Goal: Task Accomplishment & Management: Manage account settings

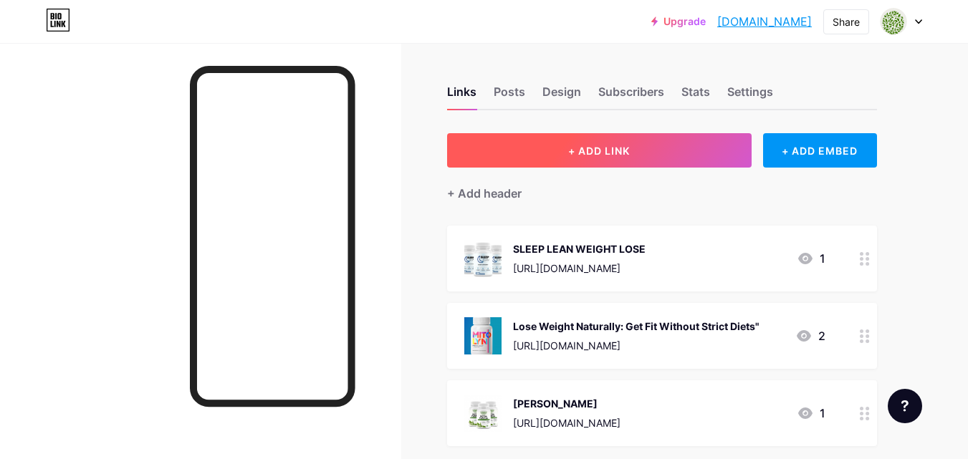
click at [590, 157] on button "+ ADD LINK" at bounding box center [599, 150] width 305 height 34
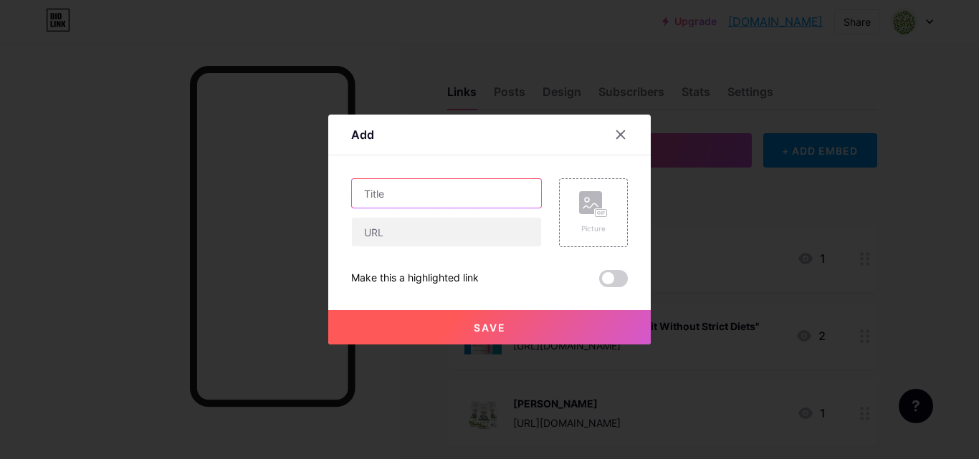
click at [366, 184] on input "text" at bounding box center [446, 193] width 189 height 29
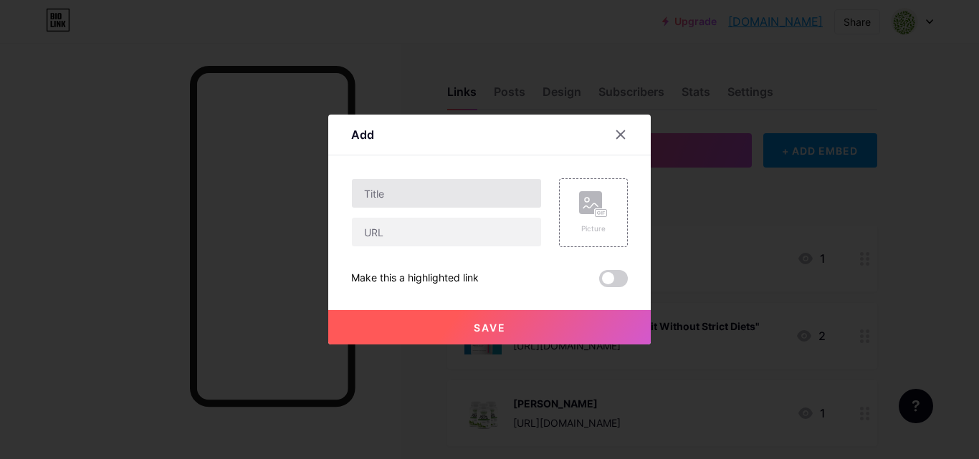
drag, startPoint x: 454, startPoint y: 141, endPoint x: 406, endPoint y: 191, distance: 70.0
click at [406, 191] on div "Add Content YouTube Play YouTube video without leaving your page. ADD Vimeo Pla…" at bounding box center [489, 230] width 323 height 230
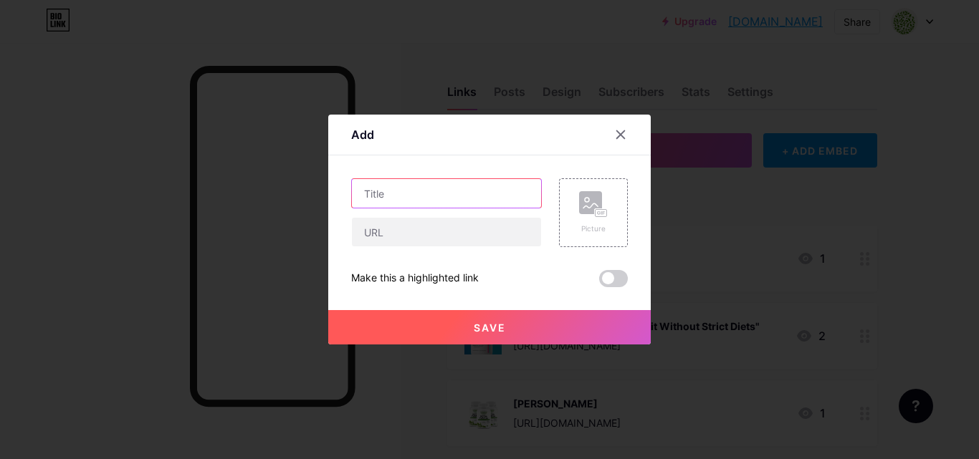
click at [406, 191] on input "text" at bounding box center [446, 193] width 189 height 29
paste input "Gold French Tip Press Nails."
type input "Gold French Tip Press Nails."
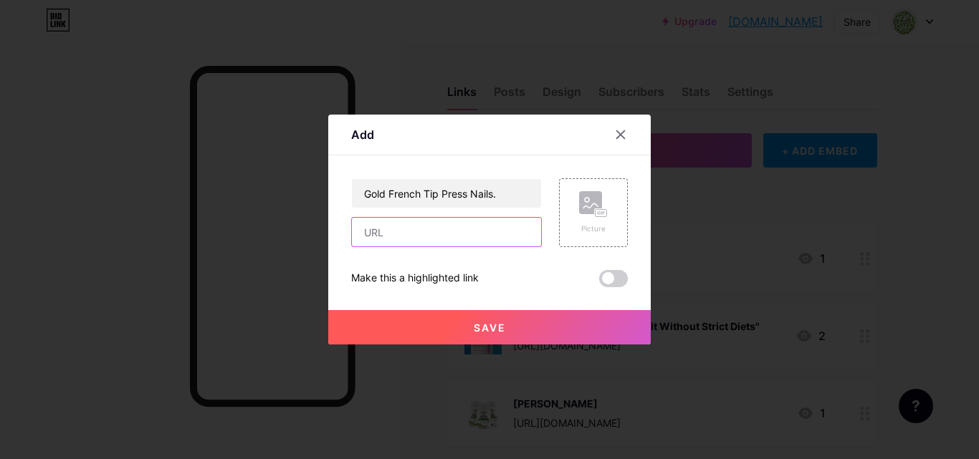
click at [398, 242] on input "text" at bounding box center [446, 232] width 189 height 29
click at [717, 335] on div at bounding box center [489, 229] width 979 height 459
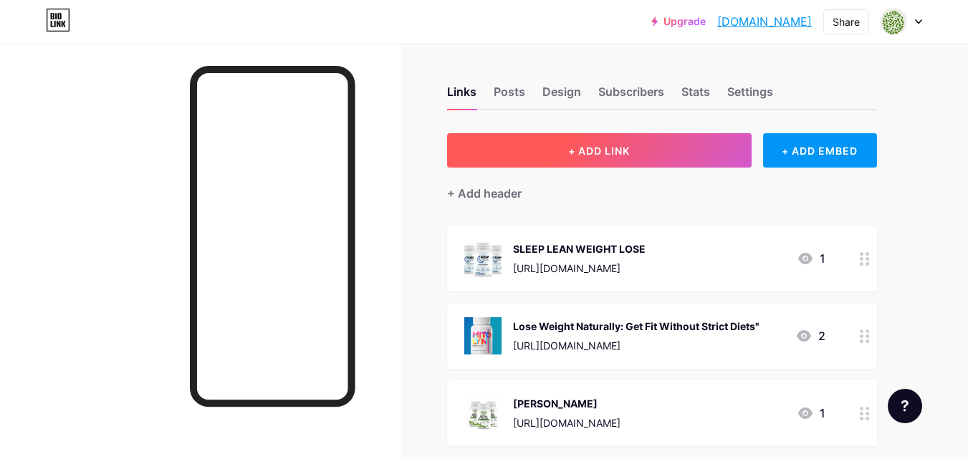
click at [596, 148] on span "+ ADD LINK" at bounding box center [599, 151] width 62 height 12
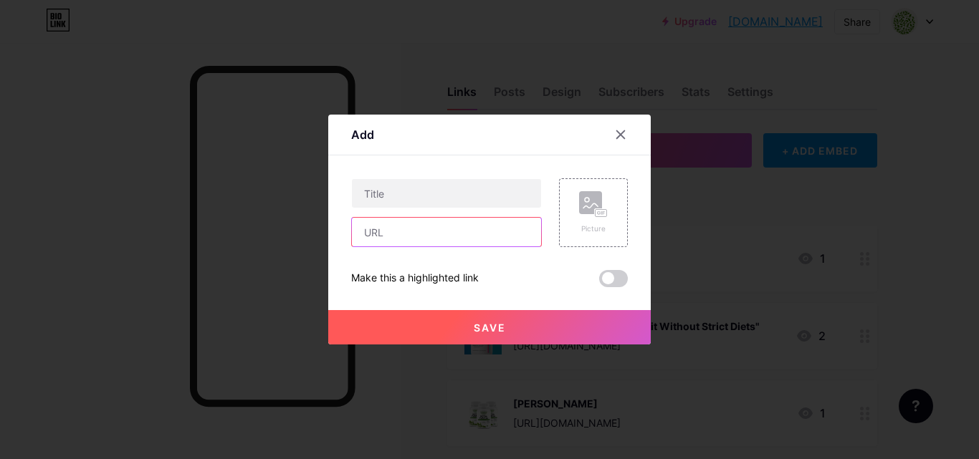
click at [413, 232] on input "text" at bounding box center [446, 232] width 189 height 29
paste input "[URL][DOMAIN_NAME]"
type input "[URL][DOMAIN_NAME]"
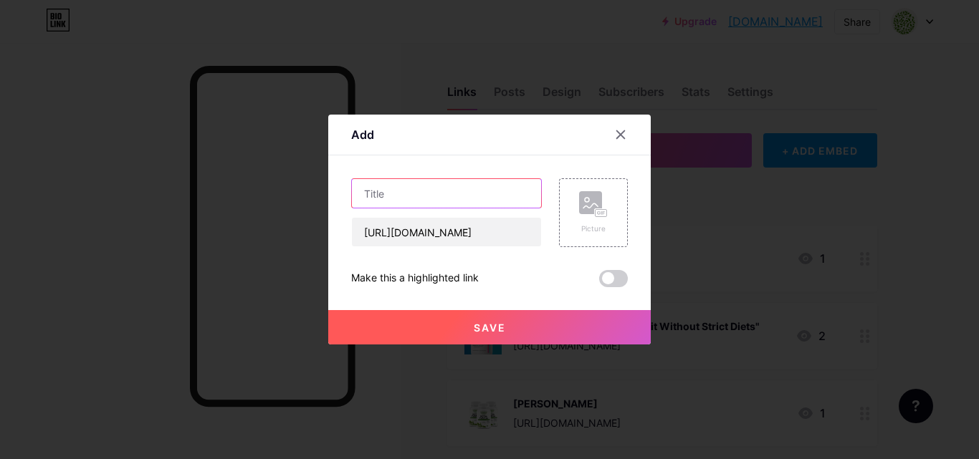
click at [392, 195] on input "text" at bounding box center [446, 193] width 189 height 29
click at [432, 193] on input "text" at bounding box center [446, 193] width 189 height 29
paste input "Gold French Tip Press Nails."
type input "Gold French Tip Press Nails."
click at [619, 194] on div "Picture" at bounding box center [593, 212] width 69 height 69
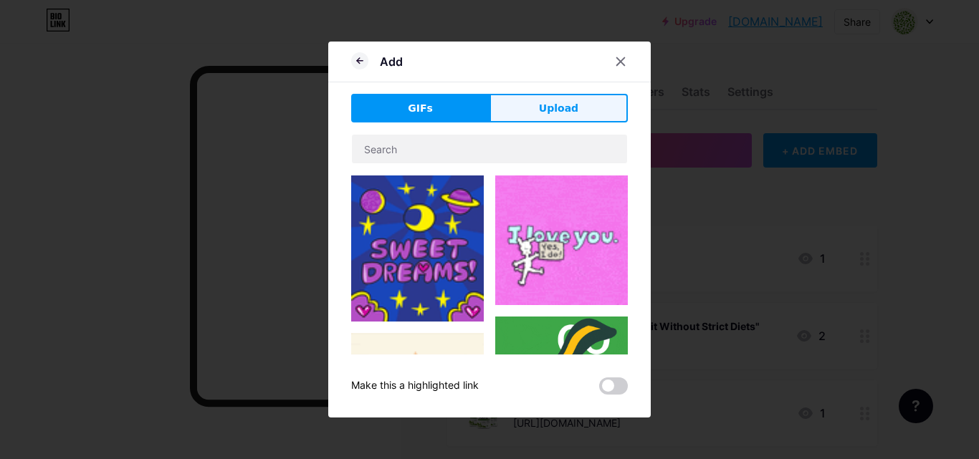
click at [529, 108] on button "Upload" at bounding box center [559, 108] width 138 height 29
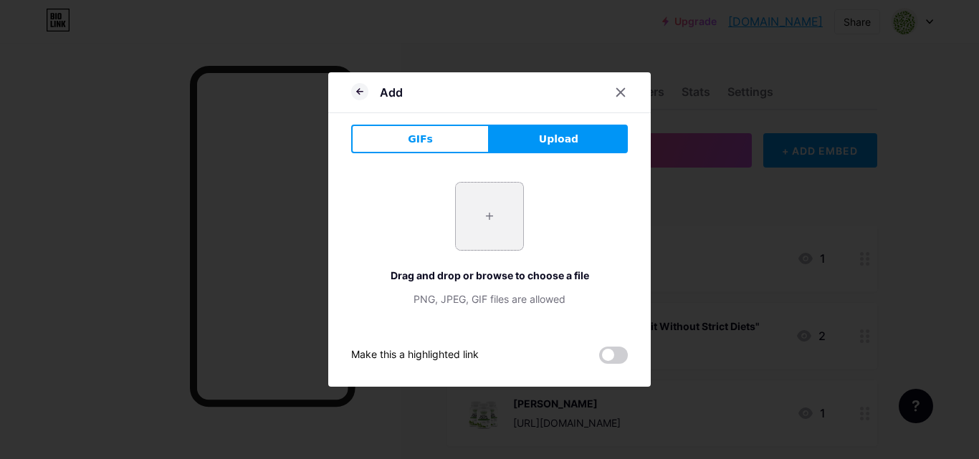
click at [487, 221] on input "file" at bounding box center [489, 216] width 67 height 67
type input "C:\fakepath\edd8a0ab-153a-465d-badd-00a48c5fdd4c.jpg"
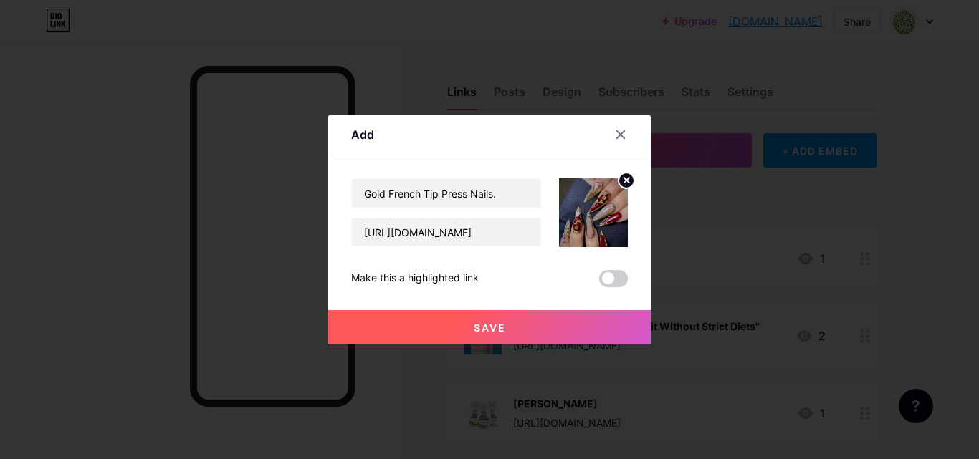
click at [603, 275] on span at bounding box center [613, 278] width 29 height 17
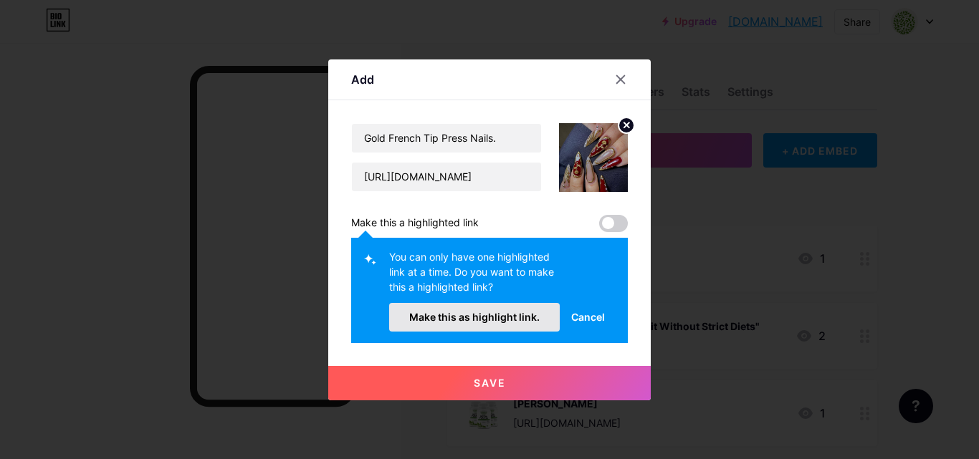
click at [492, 324] on button "Make this as highlight link." at bounding box center [474, 317] width 171 height 29
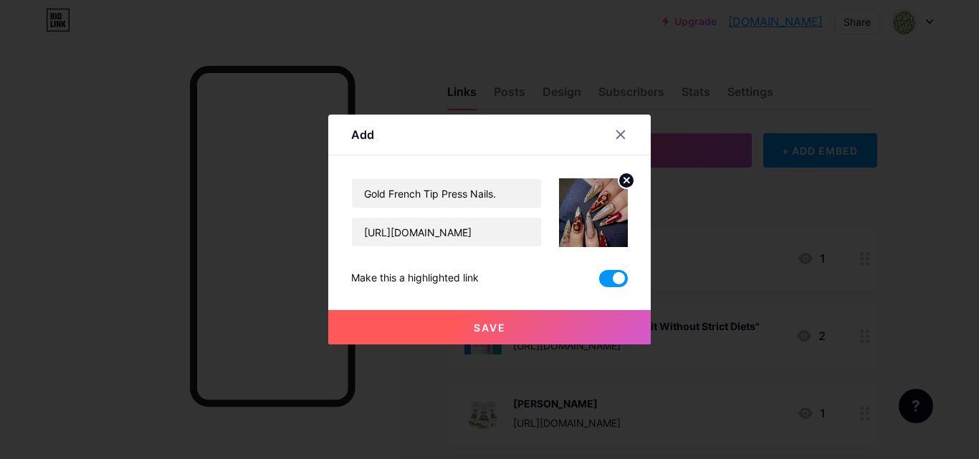
click at [475, 333] on span "Save" at bounding box center [490, 328] width 32 height 12
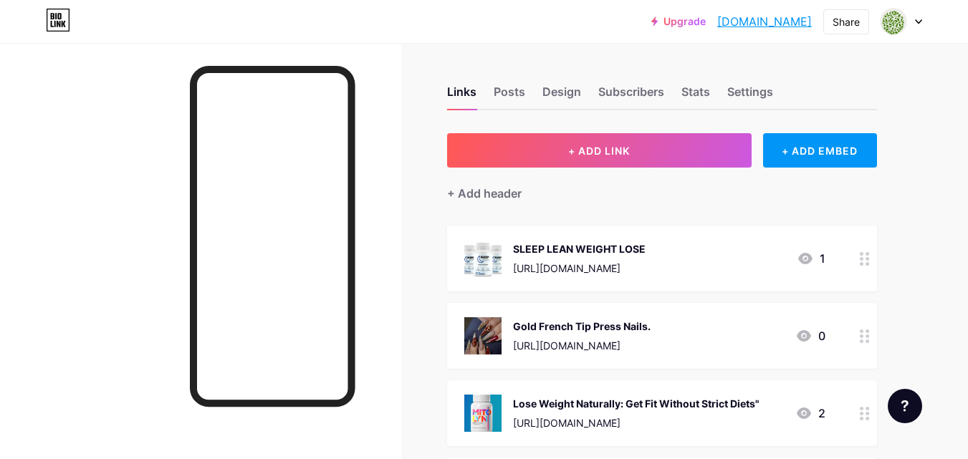
click at [596, 323] on div "Gold French Tip Press Nails." at bounding box center [582, 326] width 138 height 15
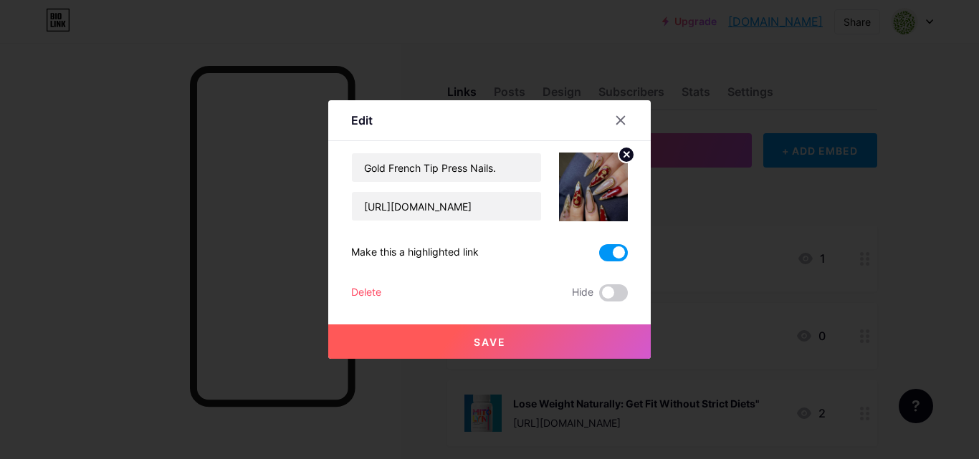
click at [622, 247] on span at bounding box center [613, 252] width 29 height 17
click at [599, 257] on input "checkbox" at bounding box center [599, 257] width 0 height 0
click at [483, 341] on span "Save" at bounding box center [490, 342] width 32 height 12
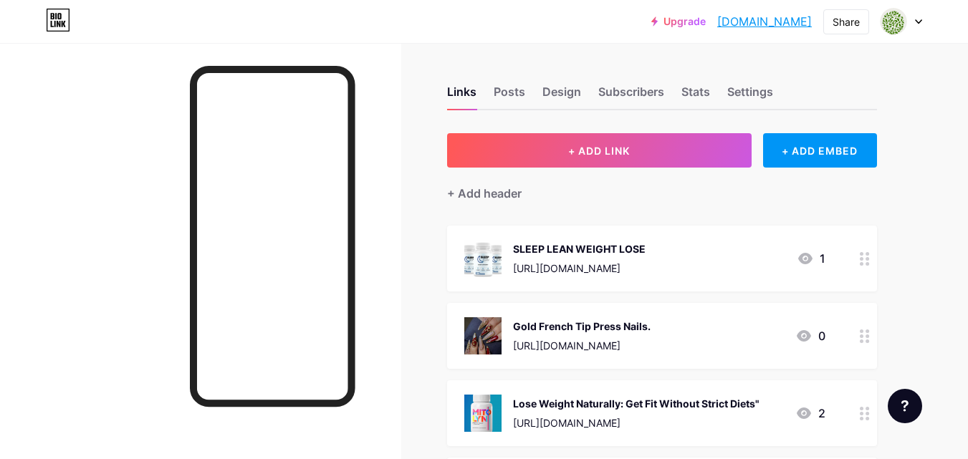
drag, startPoint x: 551, startPoint y: 332, endPoint x: 549, endPoint y: 249, distance: 82.5
click at [535, 234] on span "SLEEP LEAN WEIGHT LOSE [URL][DOMAIN_NAME] 1 Gold French Tip Press Nails. [URL][…" at bounding box center [662, 375] width 430 height 298
click at [419, 330] on div "Links Posts Design Subscribers Stats Settings + ADD LINK + ADD EMBED + Add head…" at bounding box center [469, 367] width 938 height 648
drag, startPoint x: 661, startPoint y: 338, endPoint x: 658, endPoint y: 274, distance: 63.9
click at [658, 274] on span "SLEEP LEAN WEIGHT LOSE [URL][DOMAIN_NAME] 1 Gold French Tip Press Nails. [URL][…" at bounding box center [662, 375] width 430 height 298
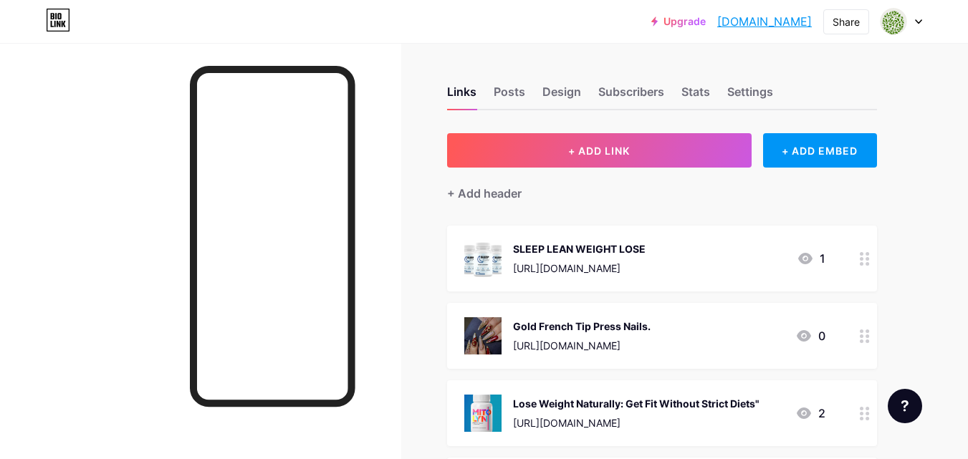
drag, startPoint x: 805, startPoint y: 338, endPoint x: 812, endPoint y: 302, distance: 36.5
click at [796, 284] on span "SLEEP LEAN WEIGHT LOSE [URL][DOMAIN_NAME] 1 Gold French Tip Press Nails. [URL][…" at bounding box center [662, 375] width 430 height 298
click at [559, 264] on div "[URL][DOMAIN_NAME]" at bounding box center [582, 268] width 138 height 15
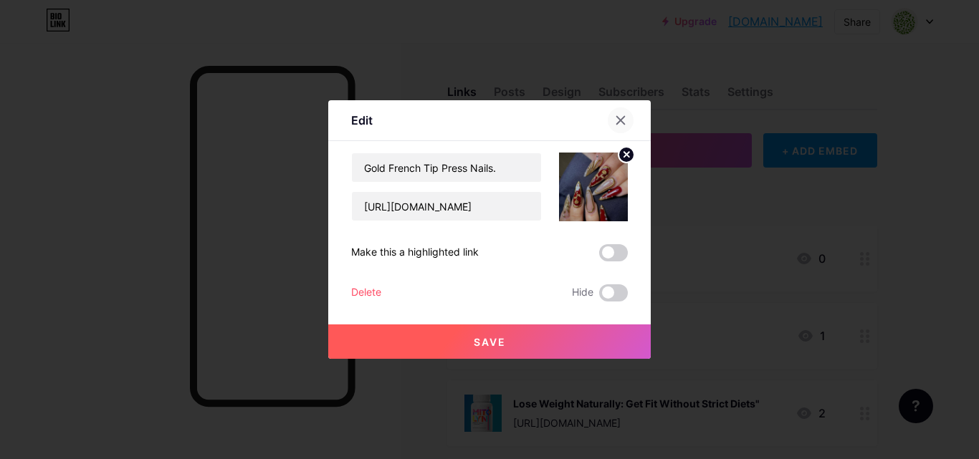
click at [629, 124] on div at bounding box center [621, 121] width 26 height 26
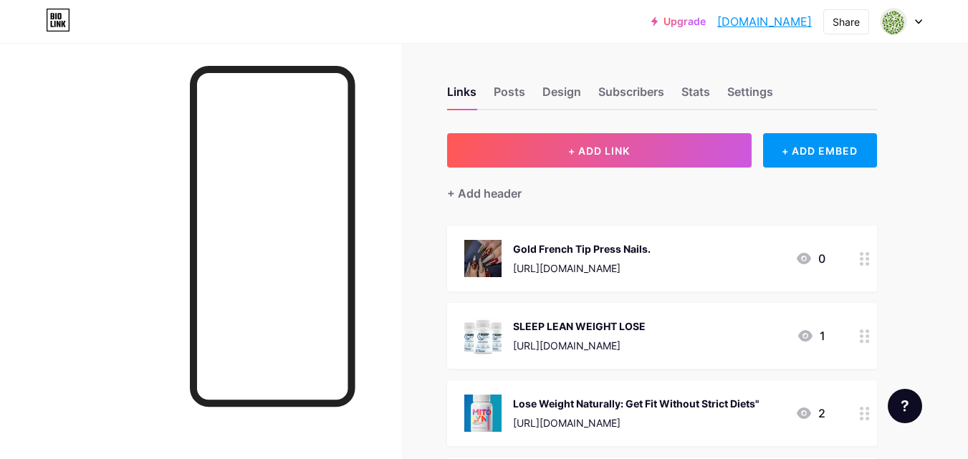
click at [618, 335] on div "SLEEP LEAN WEIGHT LOSE [URL][DOMAIN_NAME]" at bounding box center [579, 336] width 133 height 37
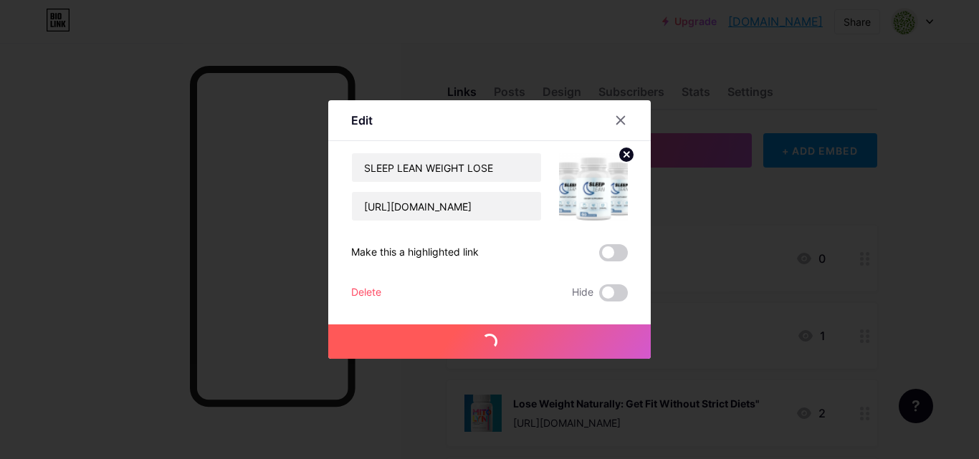
click at [618, 335] on button "Save" at bounding box center [489, 342] width 323 height 34
click at [621, 114] on div at bounding box center [621, 121] width 26 height 26
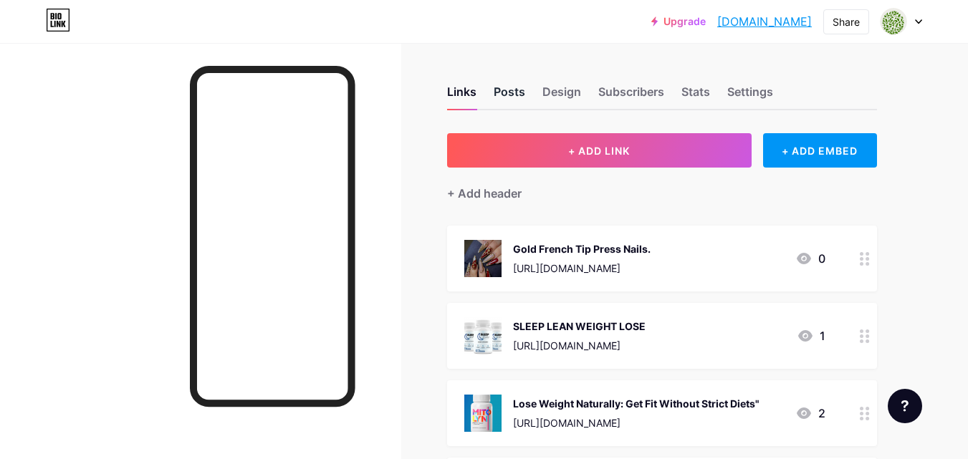
click at [513, 95] on div "Posts" at bounding box center [510, 96] width 32 height 26
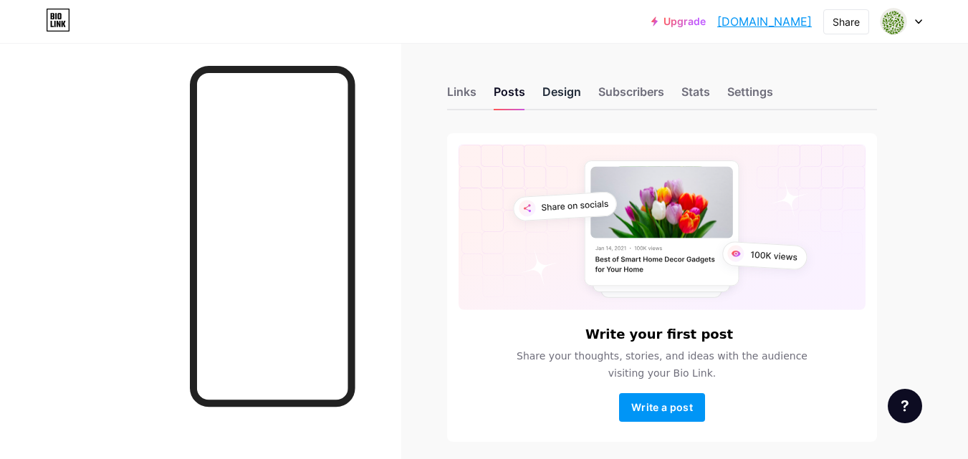
click at [568, 95] on div "Design" at bounding box center [562, 96] width 39 height 26
click at [758, 98] on div "Settings" at bounding box center [751, 96] width 46 height 26
click at [459, 101] on div "Links" at bounding box center [461, 96] width 29 height 26
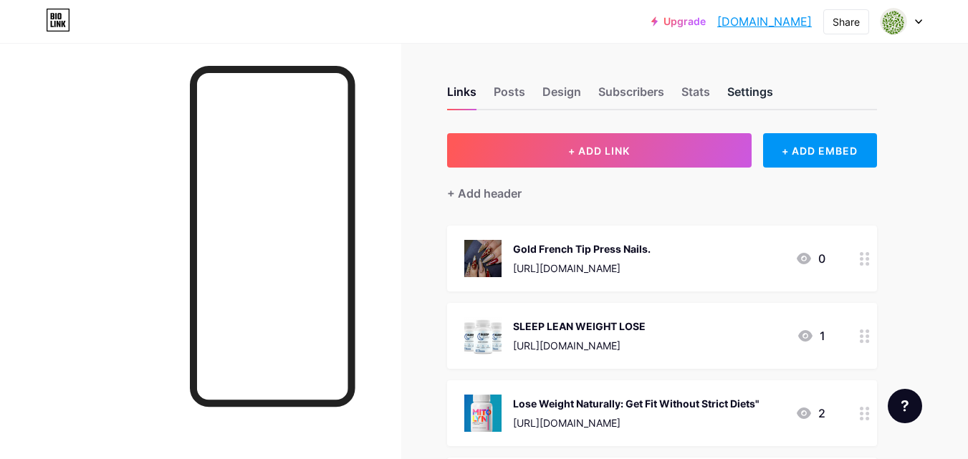
click at [752, 89] on div "Settings" at bounding box center [751, 96] width 46 height 26
click at [831, 166] on div "+ ADD EMBED" at bounding box center [820, 150] width 114 height 34
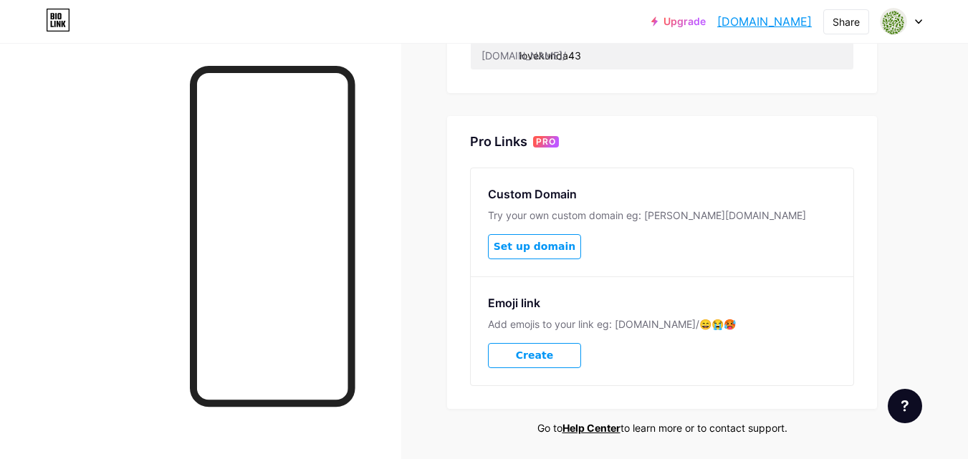
scroll to position [502, 0]
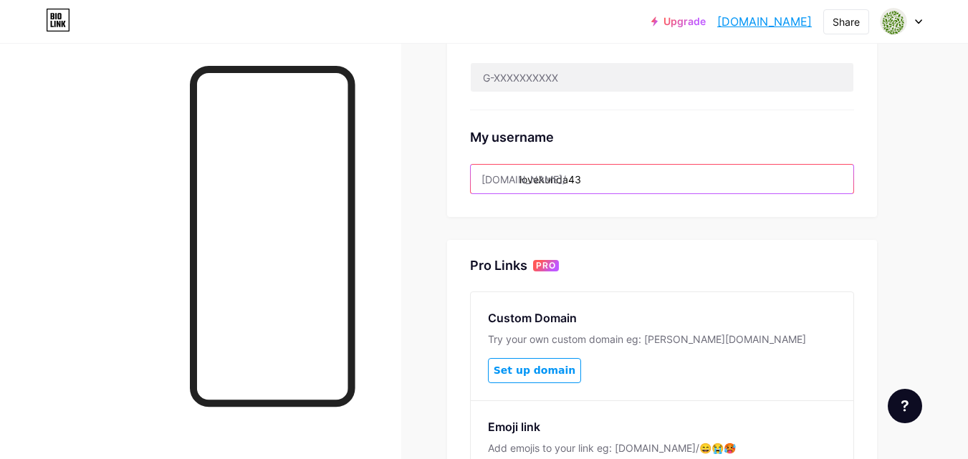
drag, startPoint x: 592, startPoint y: 178, endPoint x: 519, endPoint y: 186, distance: 73.5
click at [519, 186] on input "lovekunda43" at bounding box center [662, 179] width 383 height 29
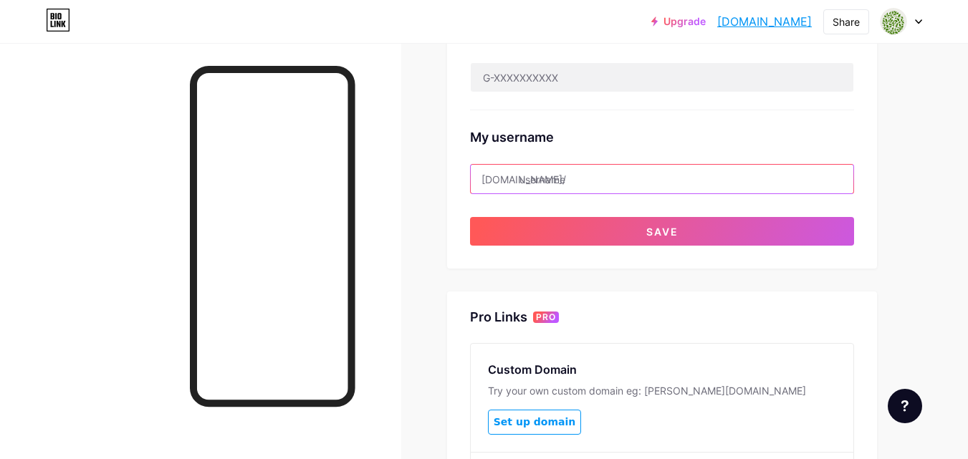
click at [552, 177] on input "text" at bounding box center [662, 179] width 383 height 29
paste input "bestbuypicks"
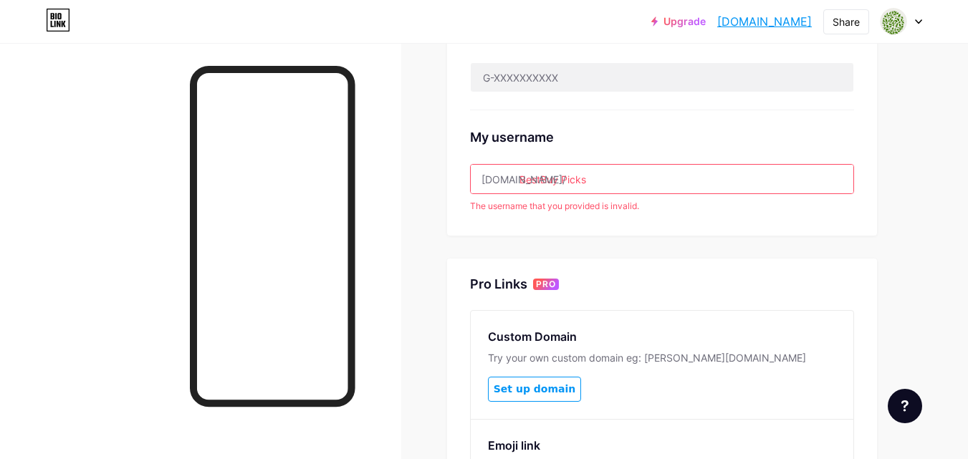
click at [562, 177] on input "BestBuy Picks" at bounding box center [662, 179] width 383 height 29
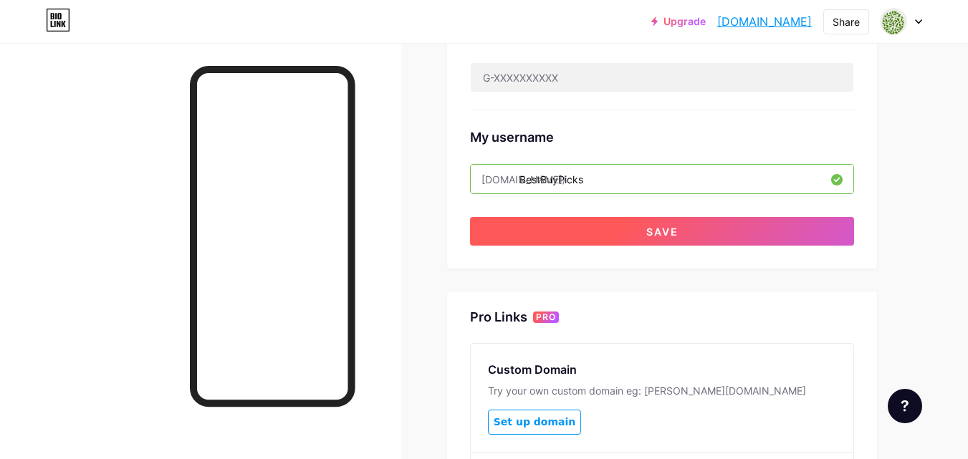
type input "BestBuyPicks"
click at [635, 234] on button "Save" at bounding box center [662, 231] width 384 height 29
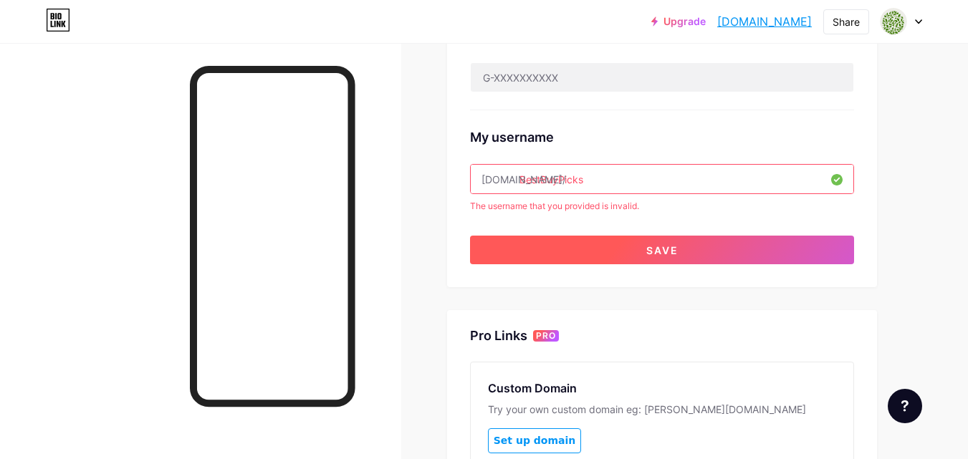
click at [653, 257] on button "Save" at bounding box center [662, 250] width 384 height 29
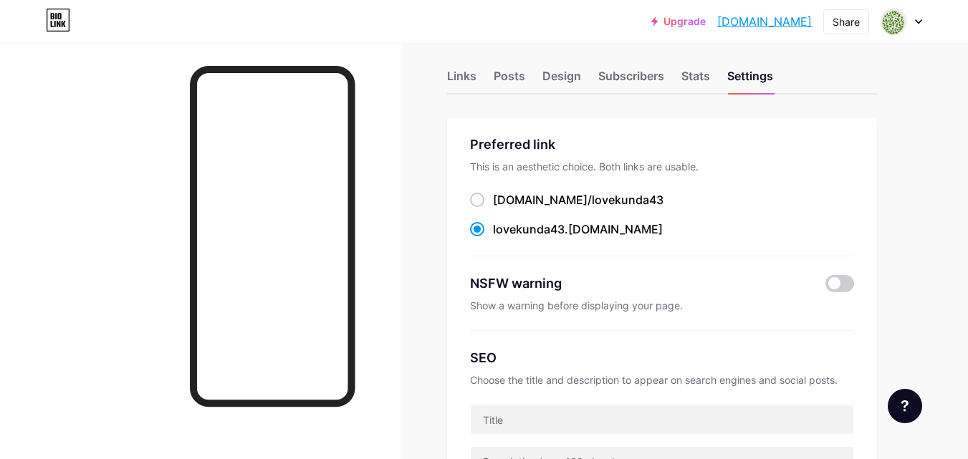
scroll to position [0, 0]
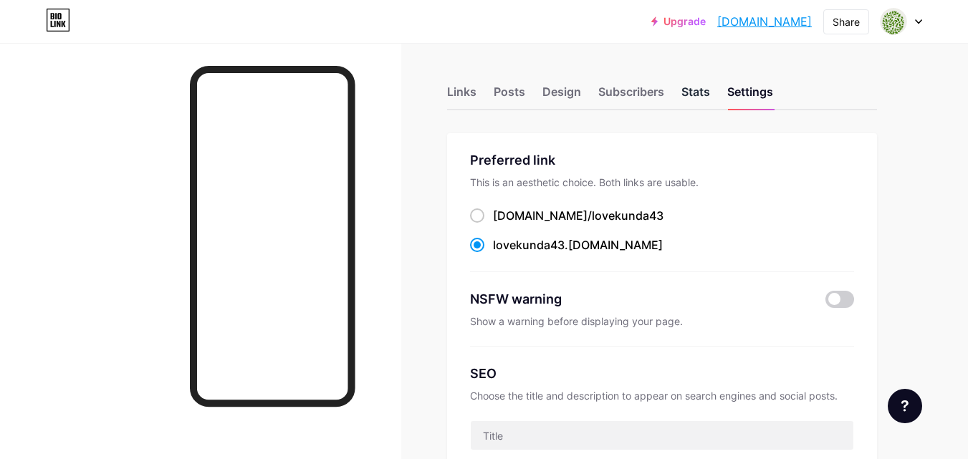
click at [697, 95] on div "Stats" at bounding box center [696, 96] width 29 height 26
click at [619, 94] on div "Subscribers" at bounding box center [632, 96] width 66 height 26
click at [918, 19] on div at bounding box center [902, 22] width 42 height 26
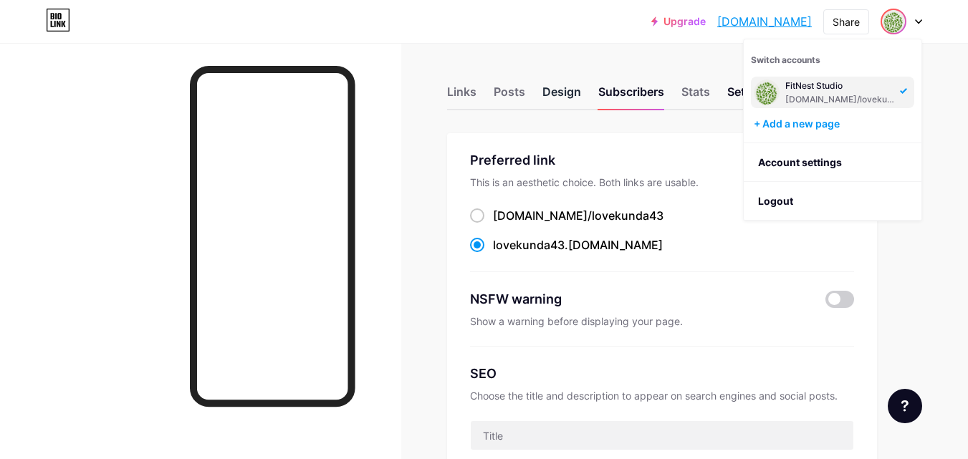
click at [563, 95] on div "Design" at bounding box center [562, 96] width 39 height 26
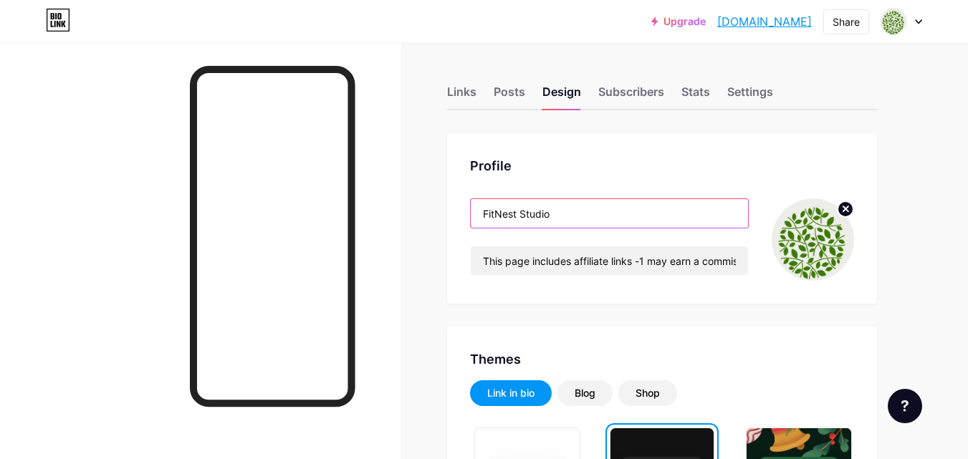
drag, startPoint x: 545, startPoint y: 214, endPoint x: 447, endPoint y: 213, distance: 97.5
click at [447, 213] on div "Profile FitNest Studio This page includes affiliate links -1 may earn a commiss…" at bounding box center [662, 218] width 430 height 171
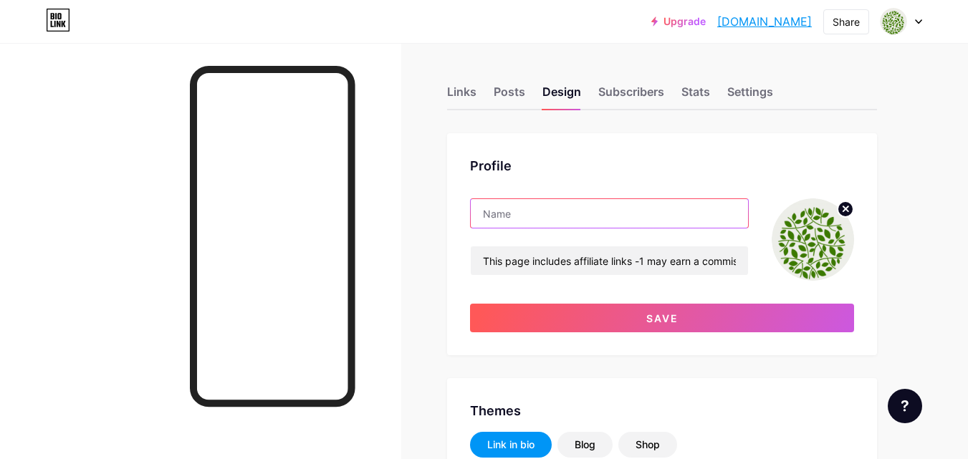
paste input "BestBuy Picks"
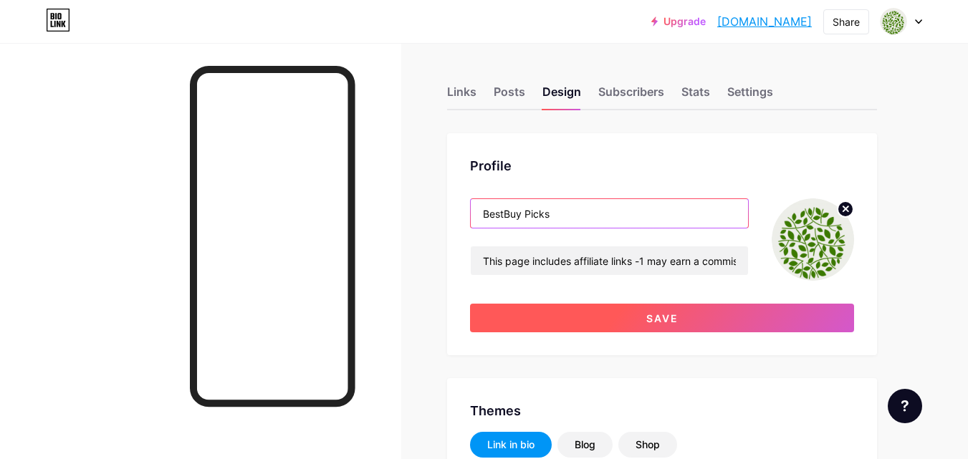
type input "BestBuy Picks"
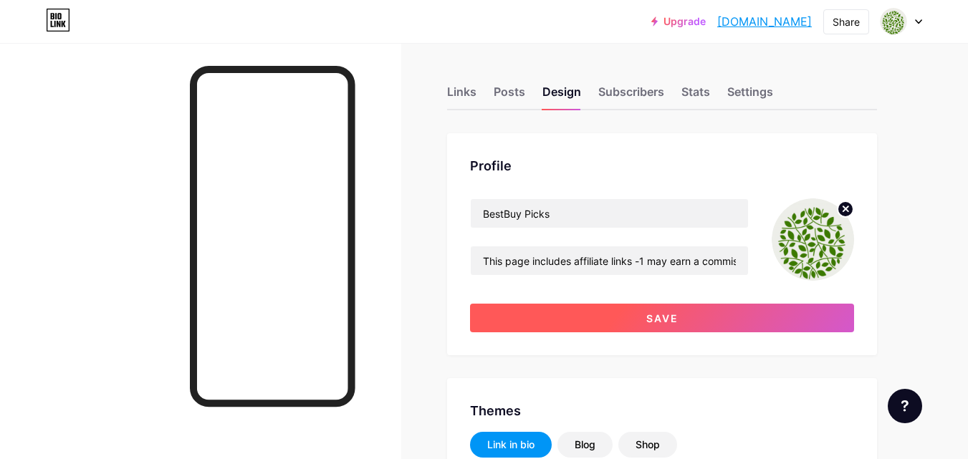
click at [628, 325] on button "Save" at bounding box center [662, 318] width 384 height 29
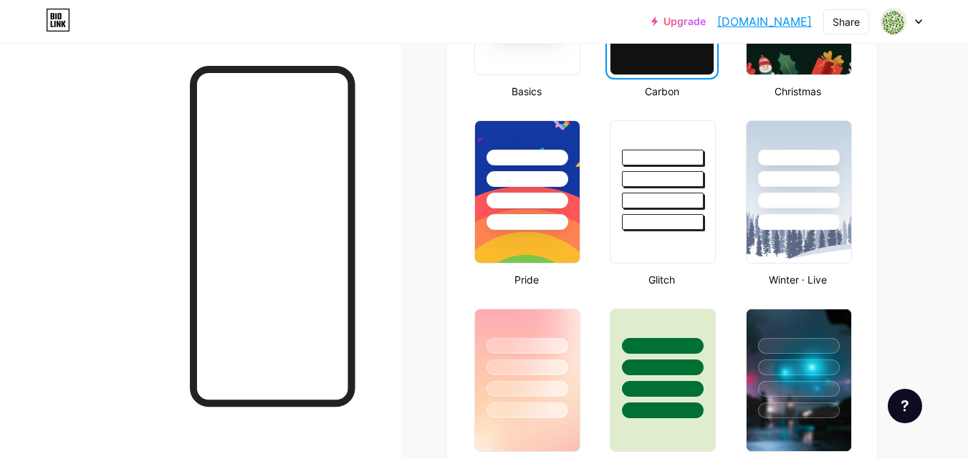
scroll to position [504, 0]
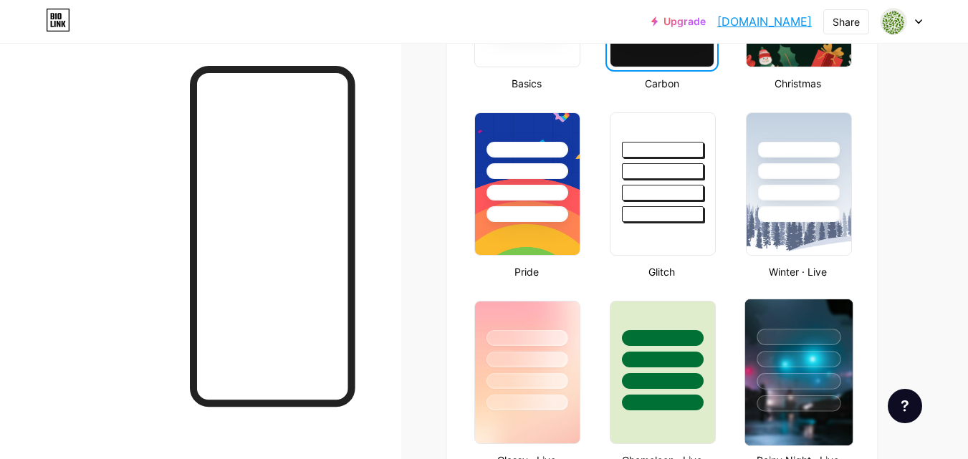
click at [809, 366] on div at bounding box center [799, 359] width 84 height 16
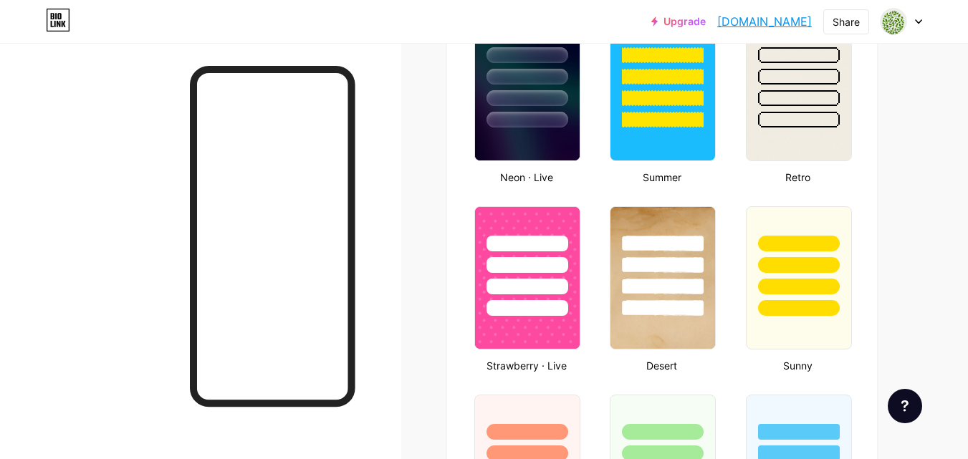
scroll to position [330, 0]
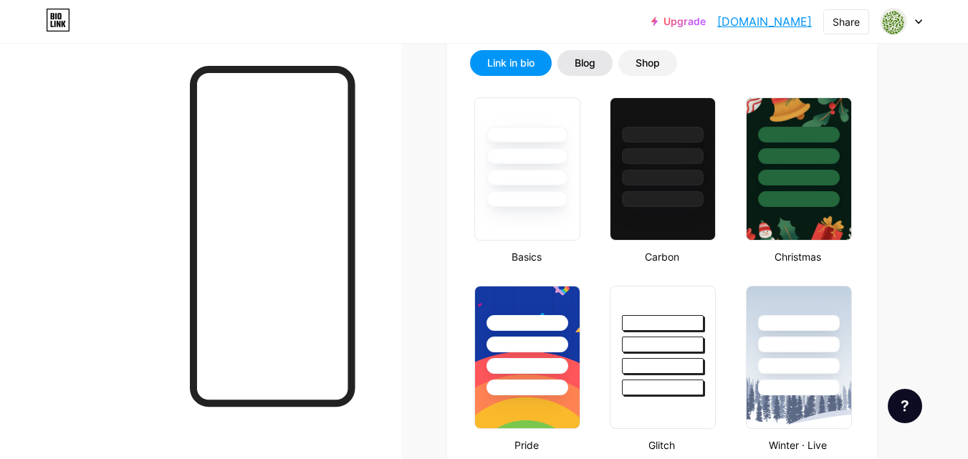
click at [585, 63] on div "Blog" at bounding box center [585, 63] width 21 height 14
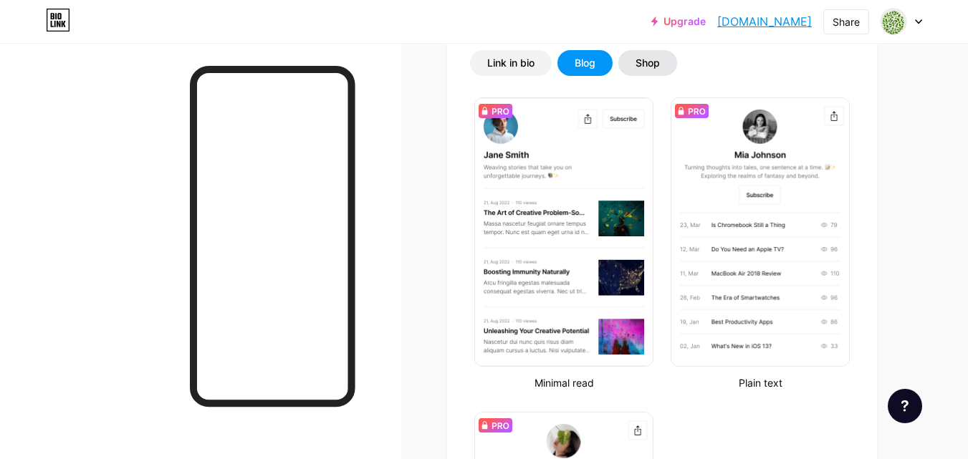
click at [644, 70] on div "Shop" at bounding box center [648, 63] width 24 height 14
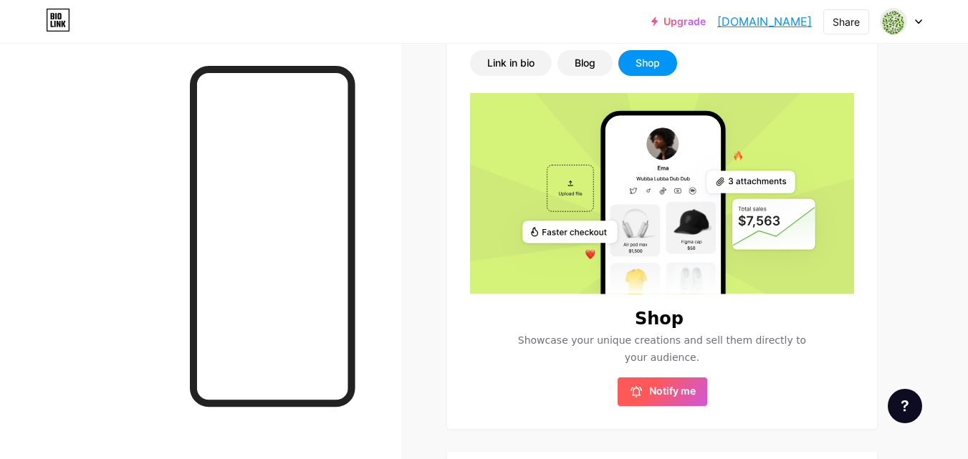
click at [652, 389] on span "Notify me" at bounding box center [672, 392] width 47 height 14
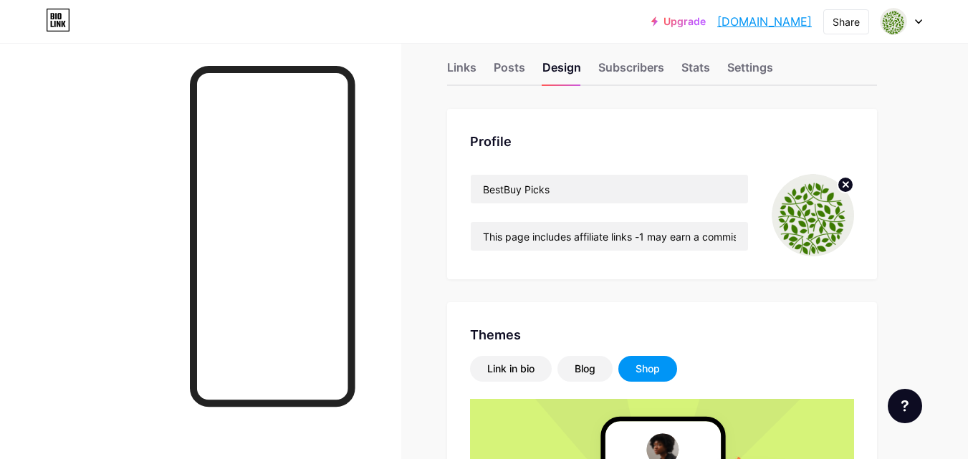
scroll to position [0, 0]
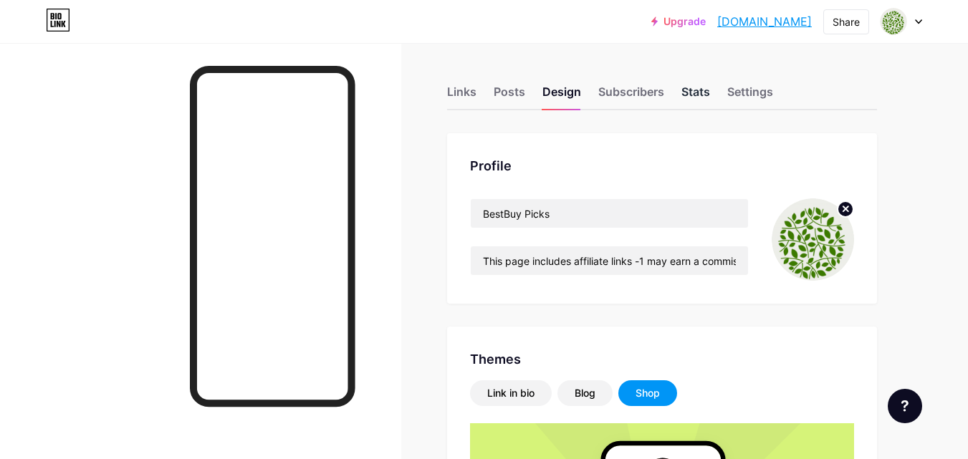
click at [692, 96] on div "Stats" at bounding box center [696, 96] width 29 height 26
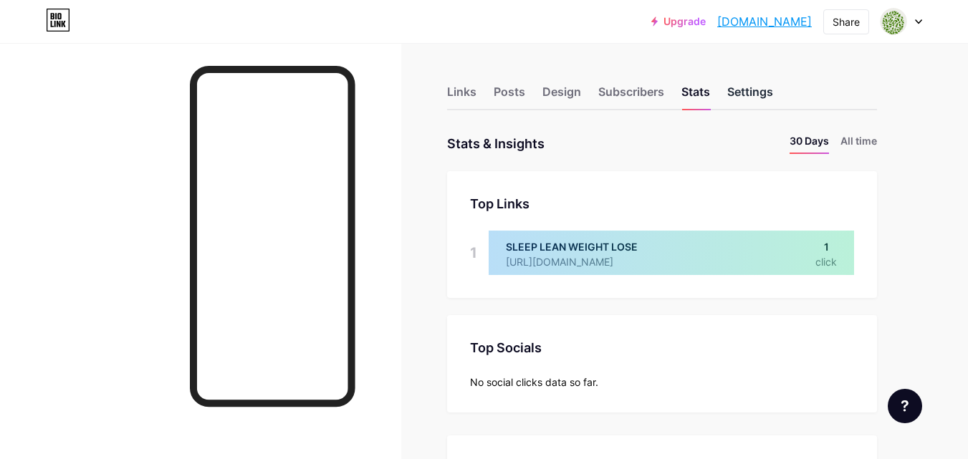
click at [741, 92] on div "Settings" at bounding box center [751, 96] width 46 height 26
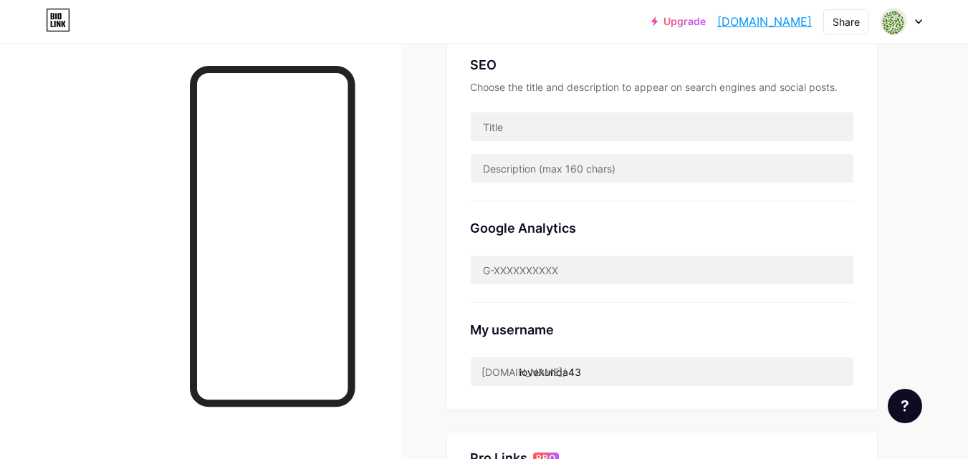
scroll to position [397, 0]
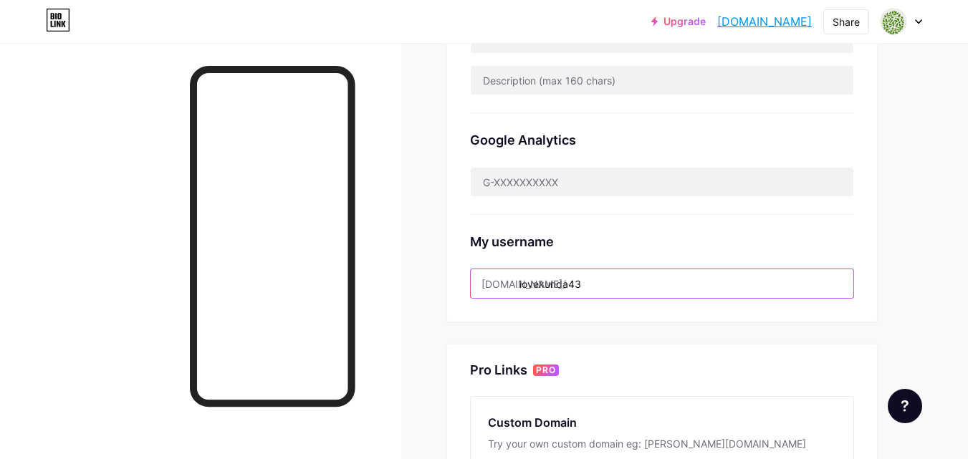
drag, startPoint x: 586, startPoint y: 283, endPoint x: 507, endPoint y: 281, distance: 78.9
click at [507, 281] on div "[DOMAIN_NAME]/ lovekunda43" at bounding box center [662, 284] width 384 height 30
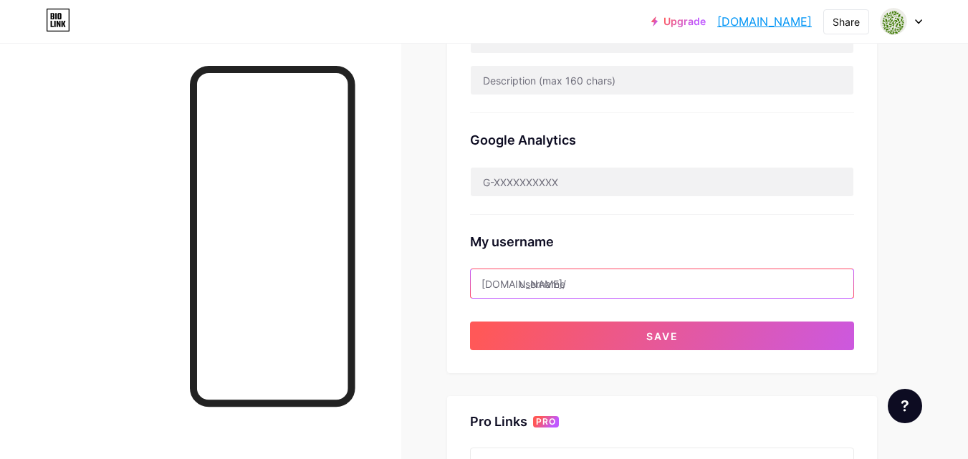
paste input "bestbuypicks"
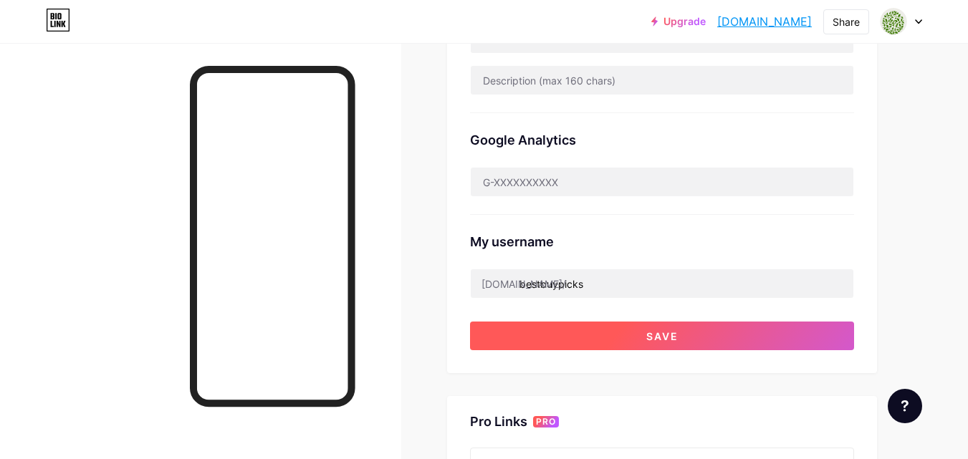
click at [629, 338] on button "Save" at bounding box center [662, 336] width 384 height 29
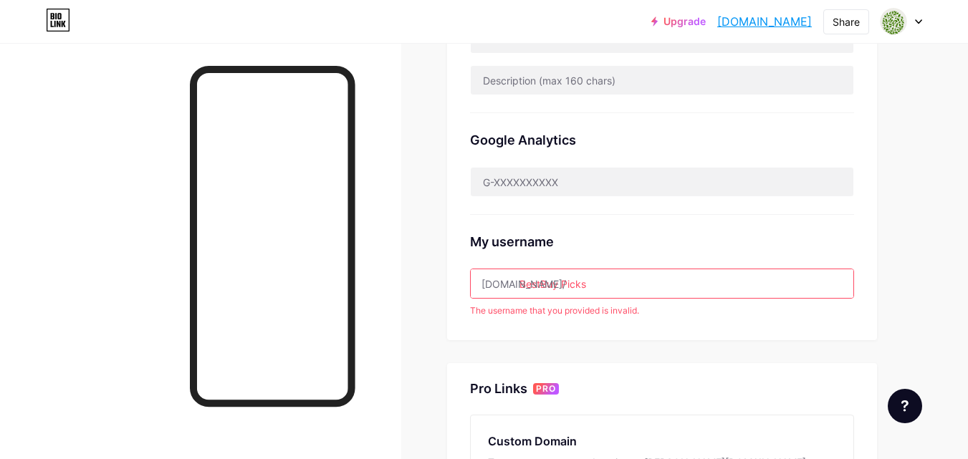
click at [561, 283] on input "BestBuy Picks" at bounding box center [662, 284] width 383 height 29
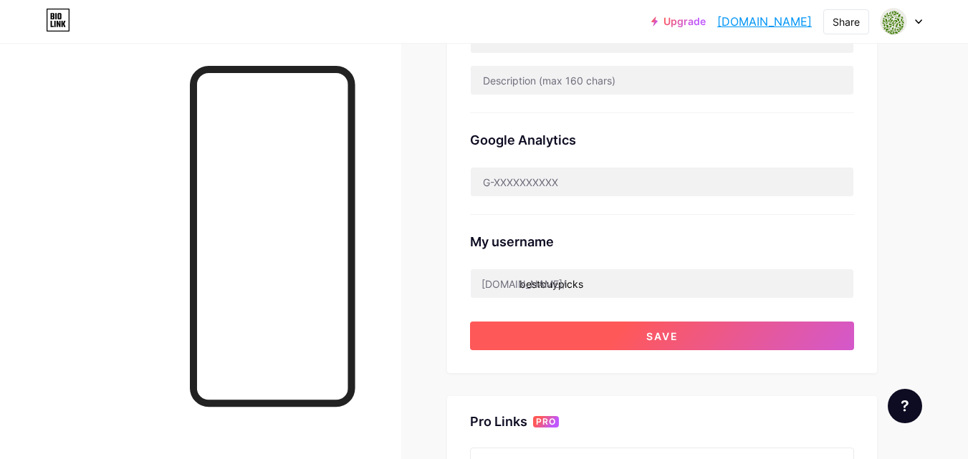
click at [571, 339] on button "Save" at bounding box center [662, 336] width 384 height 29
type input "BestBuyPicks"
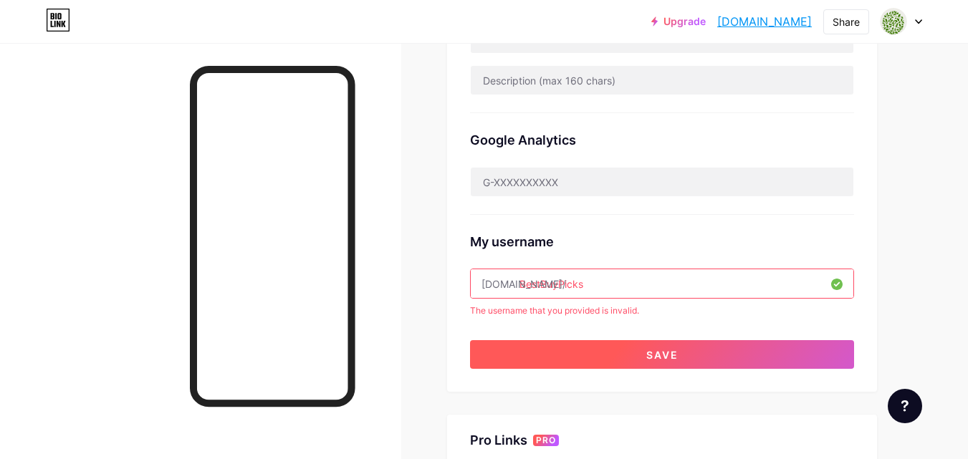
click at [586, 349] on button "Save" at bounding box center [662, 354] width 384 height 29
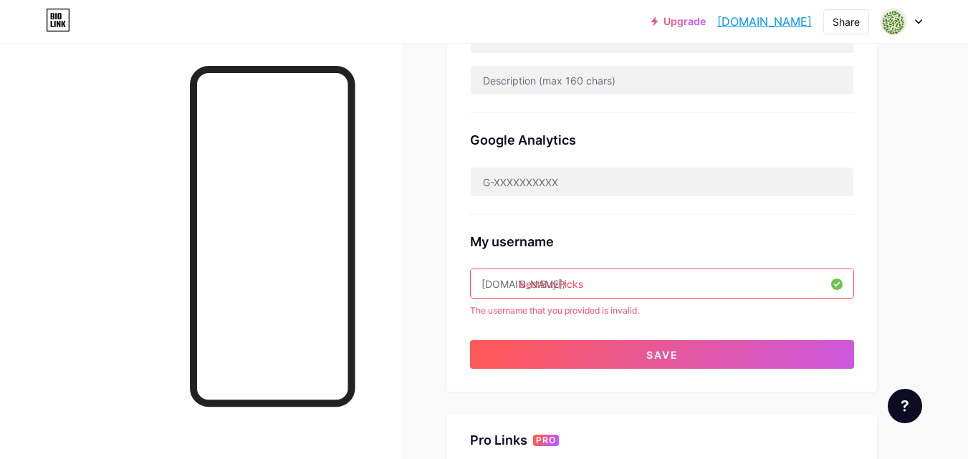
click at [914, 26] on div at bounding box center [902, 22] width 42 height 26
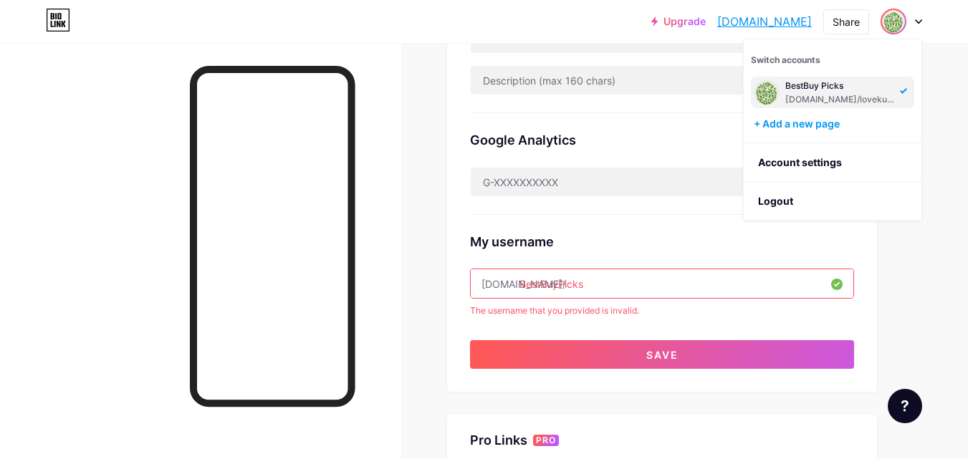
click at [847, 94] on div "[DOMAIN_NAME]/lovekunda43" at bounding box center [841, 99] width 110 height 11
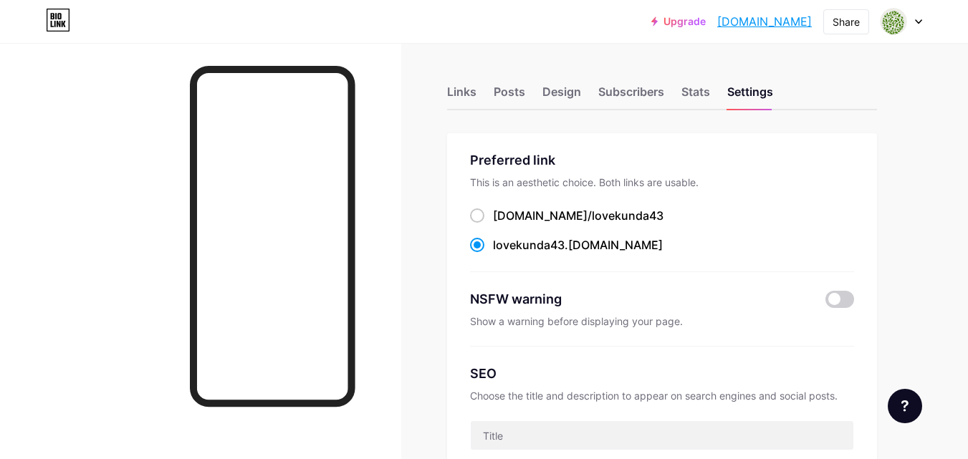
click at [765, 24] on link "[DOMAIN_NAME]" at bounding box center [764, 21] width 95 height 17
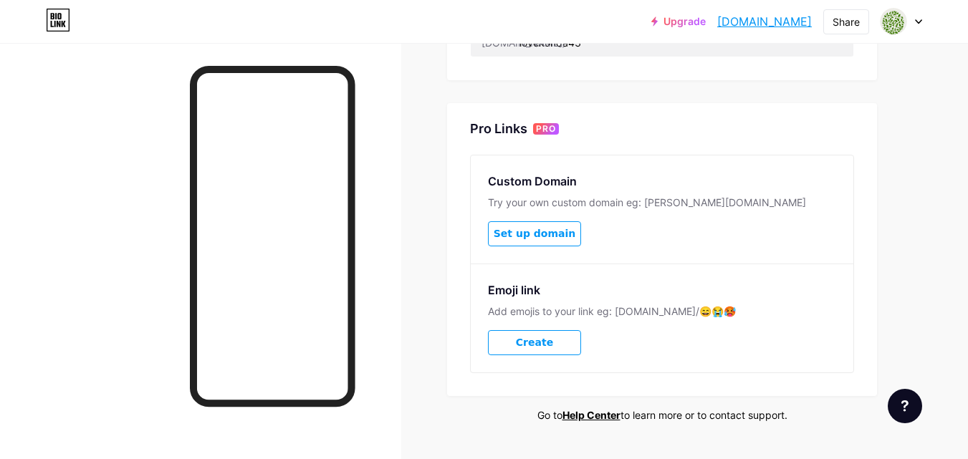
scroll to position [672, 0]
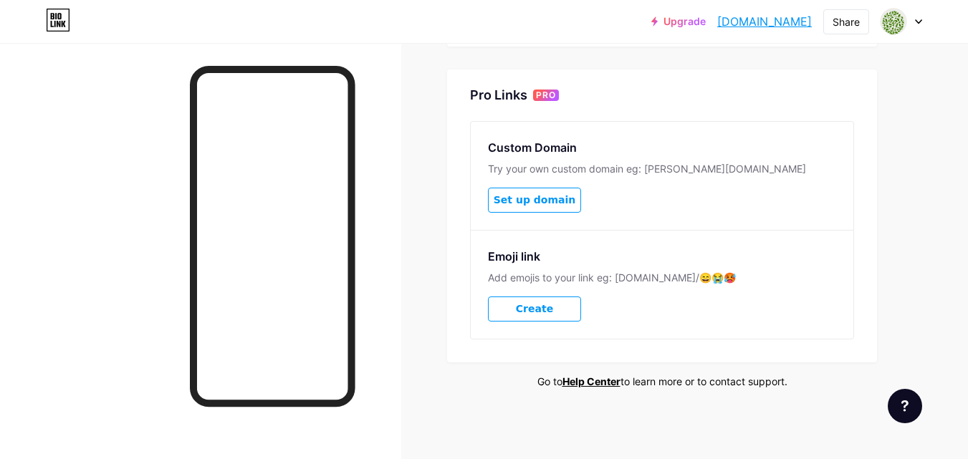
click at [528, 310] on span "Create" at bounding box center [534, 309] width 37 height 12
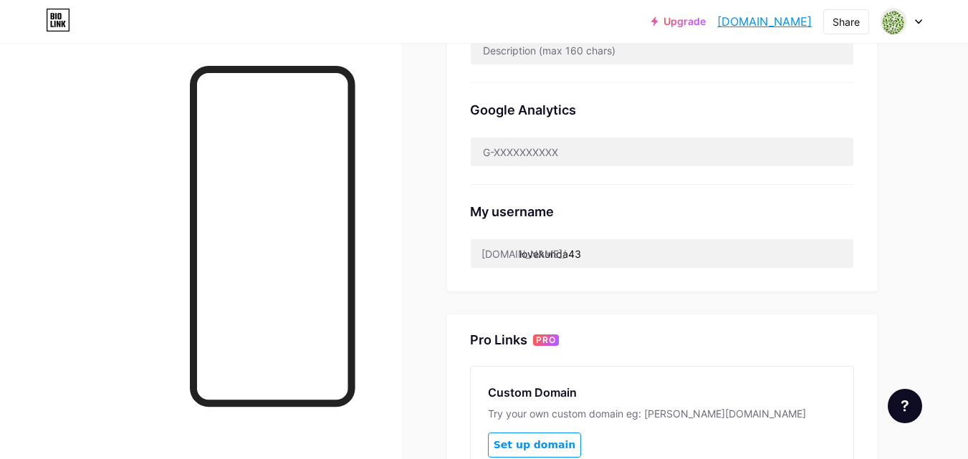
scroll to position [433, 0]
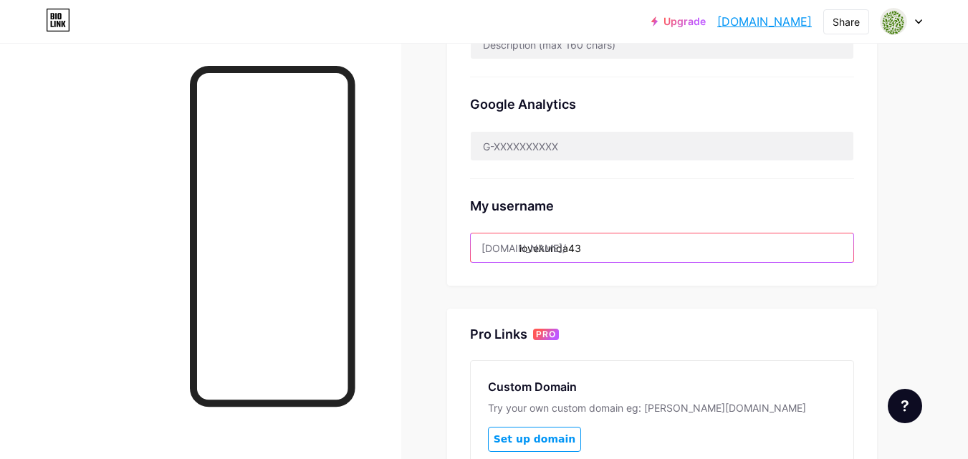
drag, startPoint x: 593, startPoint y: 245, endPoint x: 511, endPoint y: 252, distance: 82.7
click at [511, 252] on div "[DOMAIN_NAME]/ lovekunda43" at bounding box center [662, 248] width 384 height 30
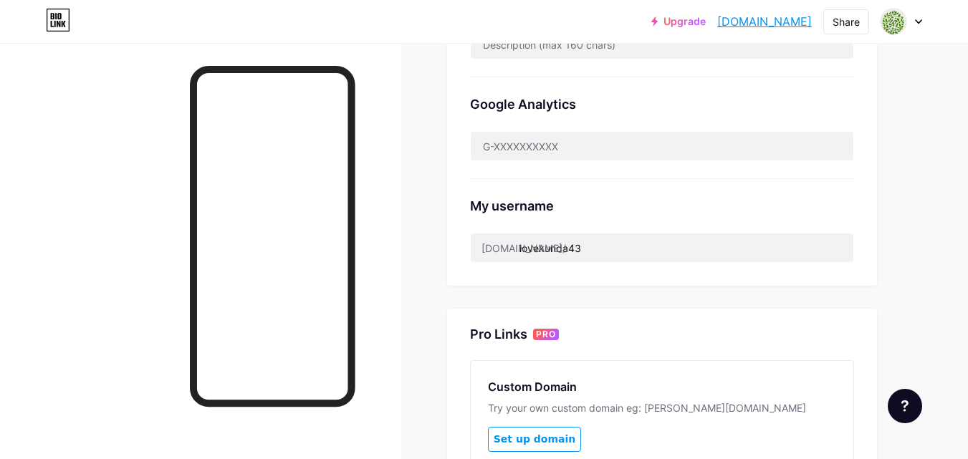
click at [510, 252] on div "[DOMAIN_NAME]/" at bounding box center [524, 248] width 85 height 15
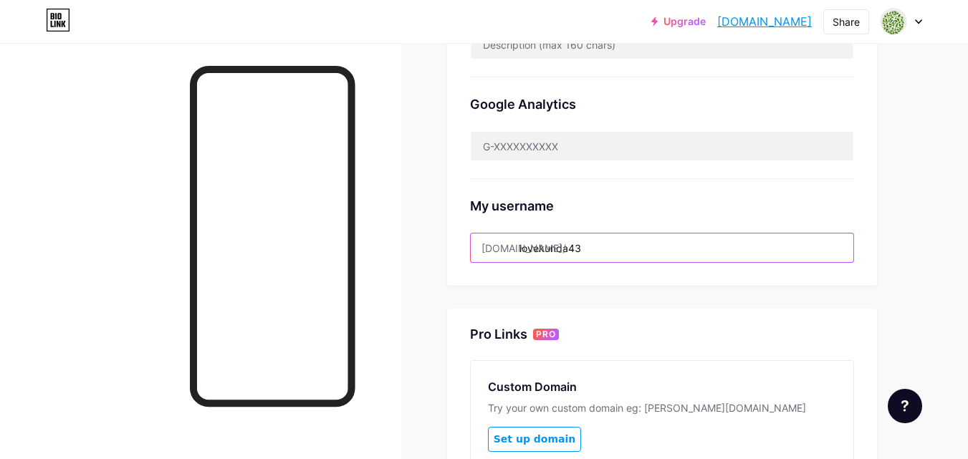
drag, startPoint x: 581, startPoint y: 248, endPoint x: 511, endPoint y: 239, distance: 70.1
click at [511, 239] on div "[DOMAIN_NAME]/ lovekunda43" at bounding box center [662, 248] width 384 height 30
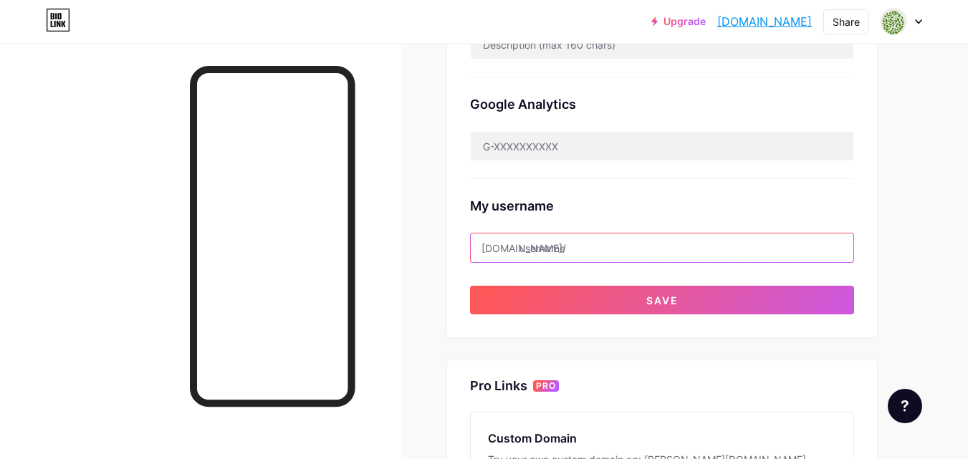
paste input "bestbuypicks"
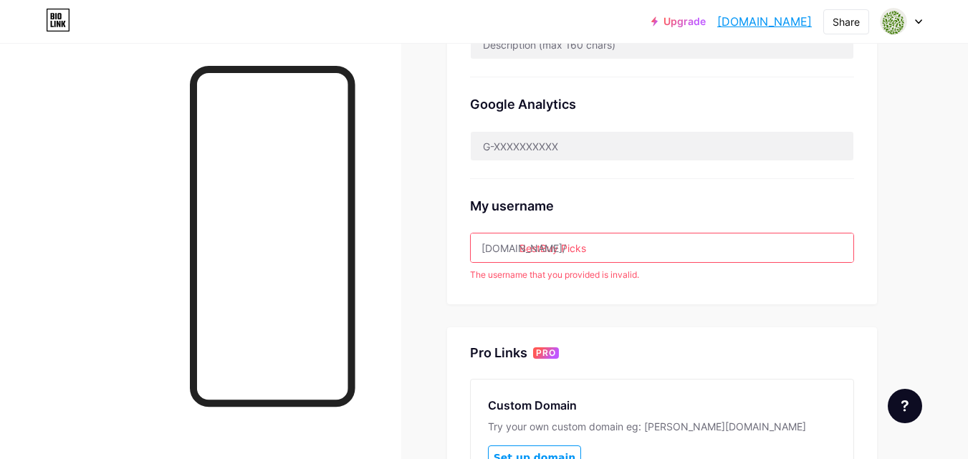
type input "bestbuypicks"
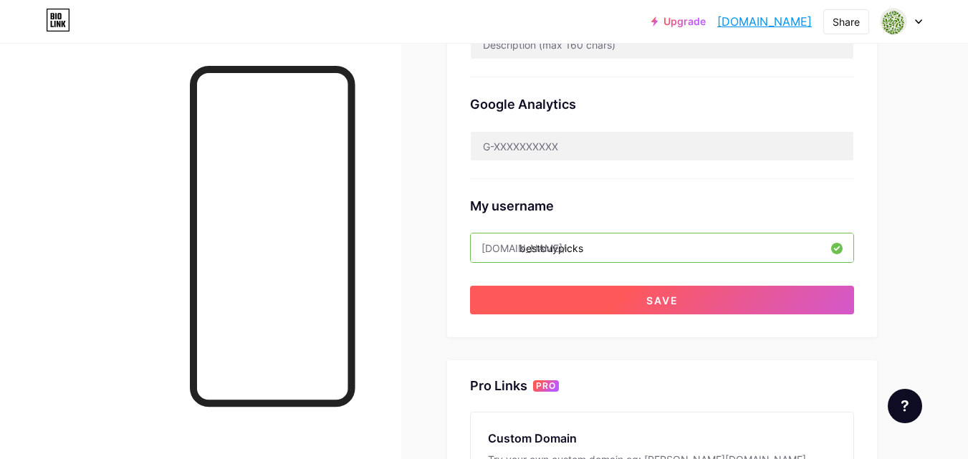
click at [623, 303] on button "Save" at bounding box center [662, 300] width 384 height 29
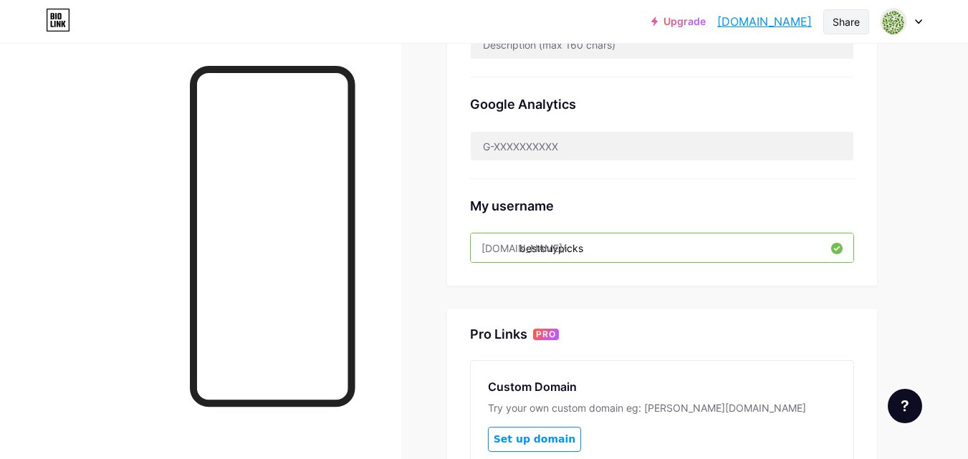
click at [844, 22] on div "Share" at bounding box center [846, 21] width 27 height 15
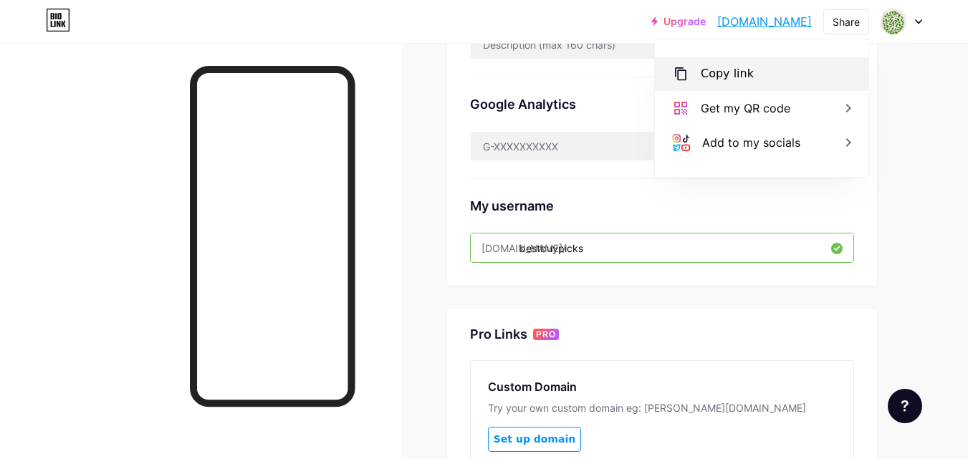
click at [719, 77] on div "Copy link" at bounding box center [727, 73] width 53 height 17
click at [534, 439] on span "Set up domain" at bounding box center [535, 440] width 82 height 12
